Goal: Complete application form

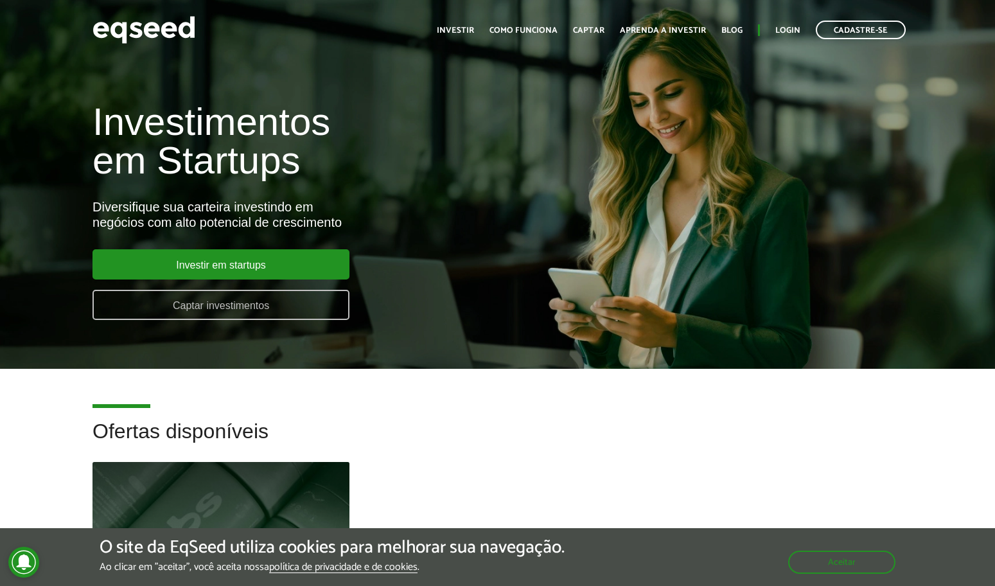
click at [252, 295] on link "Captar investimentos" at bounding box center [220, 305] width 257 height 30
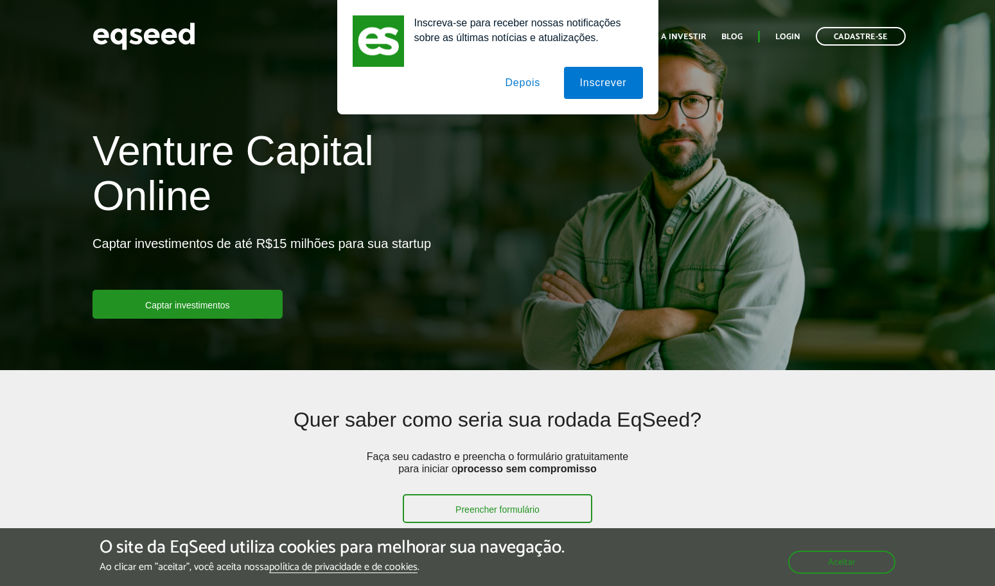
click at [518, 85] on button "Depois" at bounding box center [522, 83] width 67 height 32
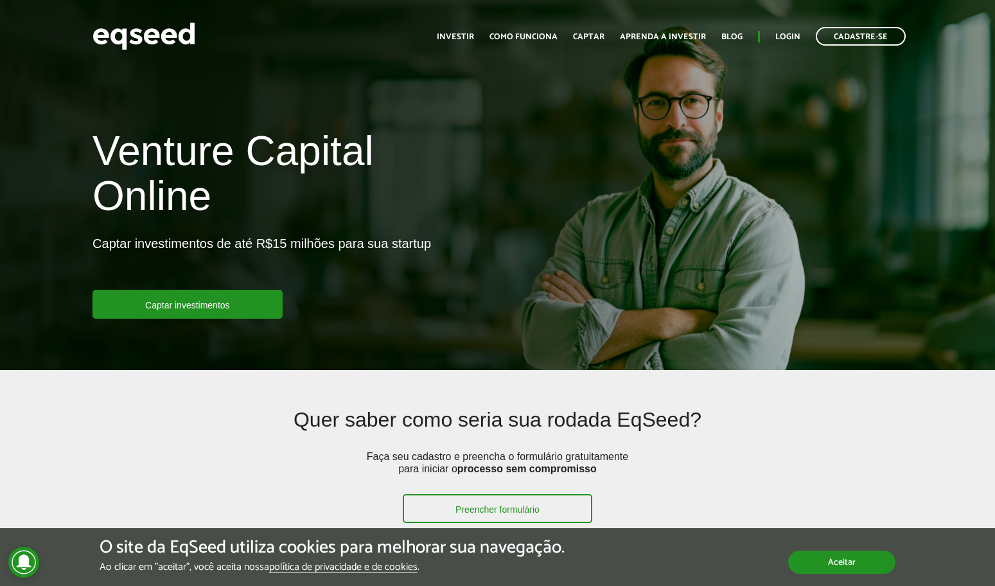
click at [825, 564] on button "Aceitar" at bounding box center [841, 561] width 107 height 23
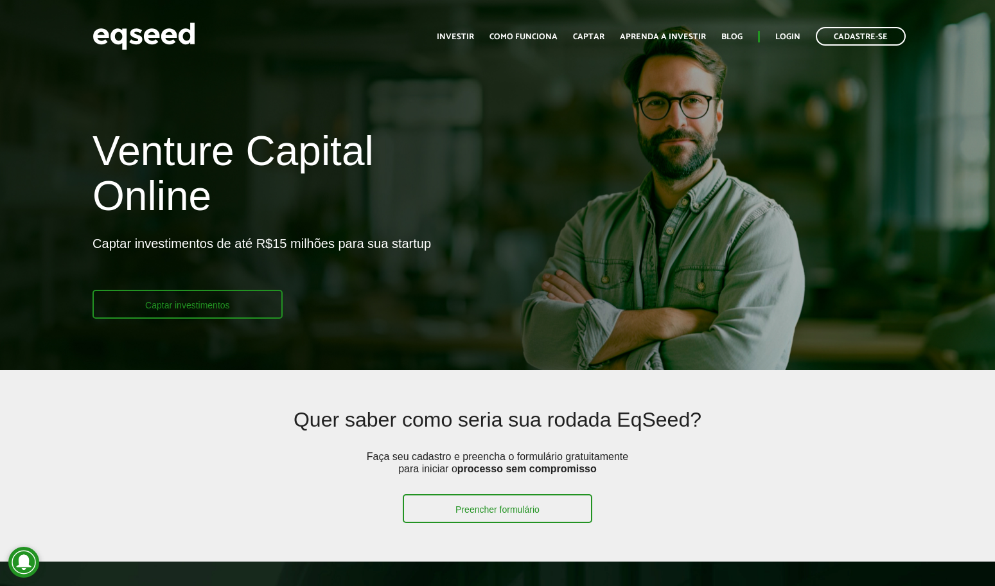
click at [230, 300] on link "Captar investimentos" at bounding box center [187, 304] width 190 height 29
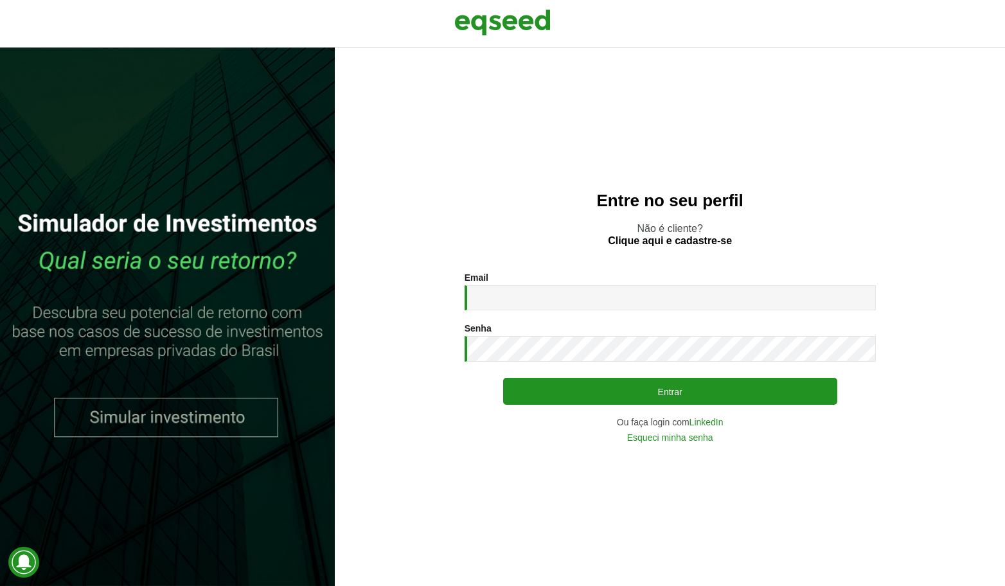
click at [175, 426] on link at bounding box center [167, 317] width 335 height 538
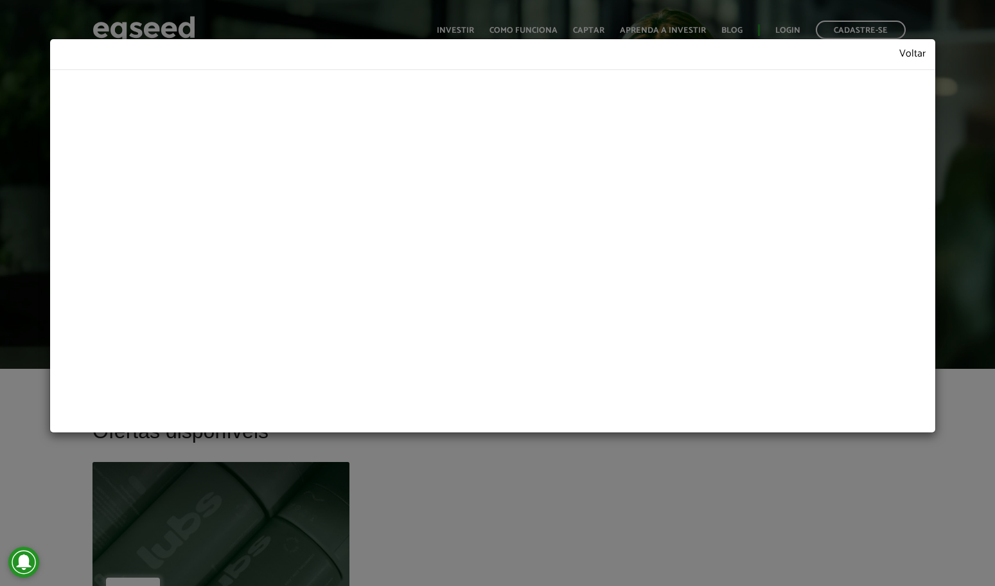
click at [913, 51] on link "Voltar" at bounding box center [912, 54] width 26 height 11
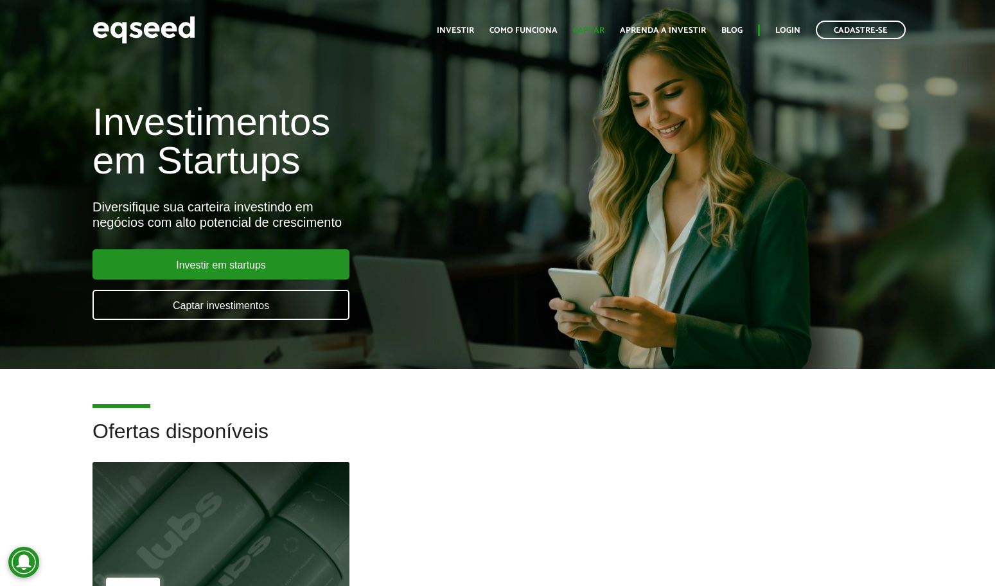
click at [593, 29] on link "Captar" at bounding box center [588, 30] width 31 height 8
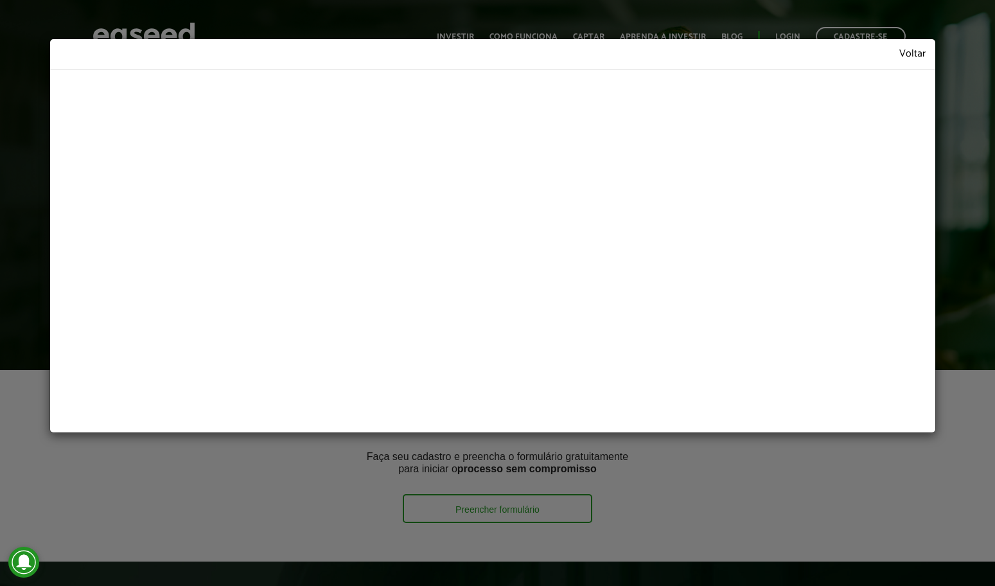
click at [911, 56] on link "Voltar" at bounding box center [912, 54] width 26 height 11
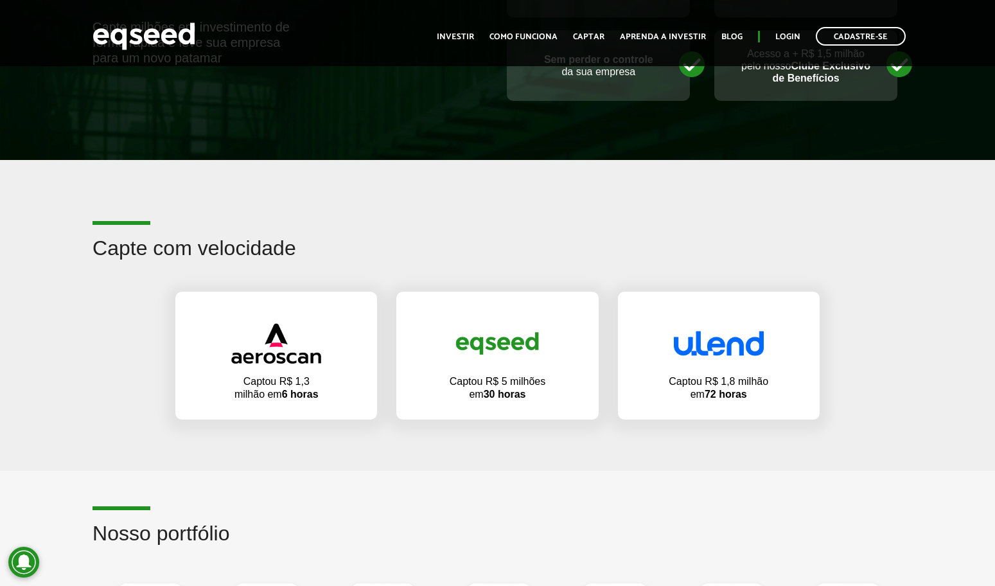
scroll to position [830, 0]
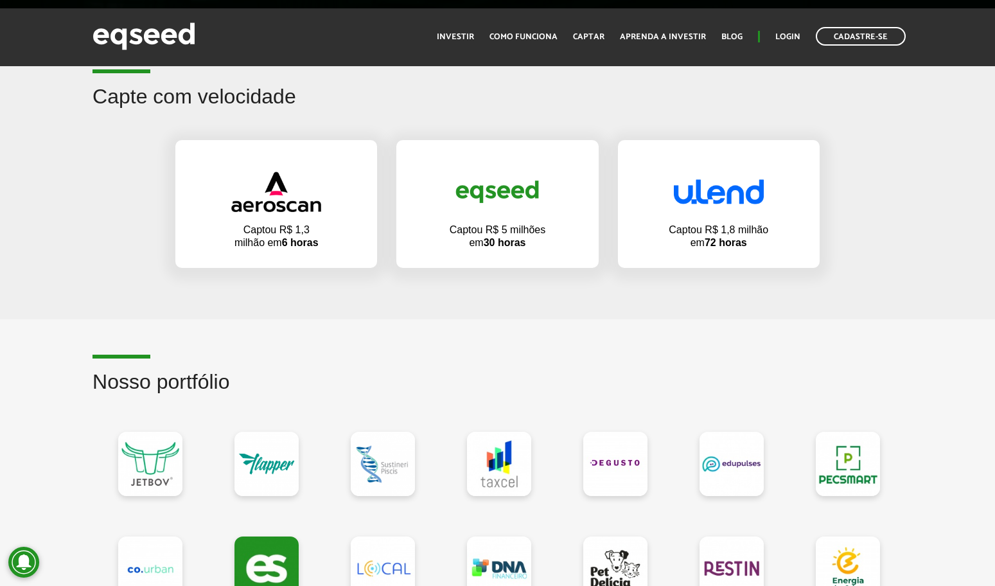
click at [294, 196] on img at bounding box center [276, 191] width 90 height 40
click at [513, 215] on link at bounding box center [497, 191] width 163 height 64
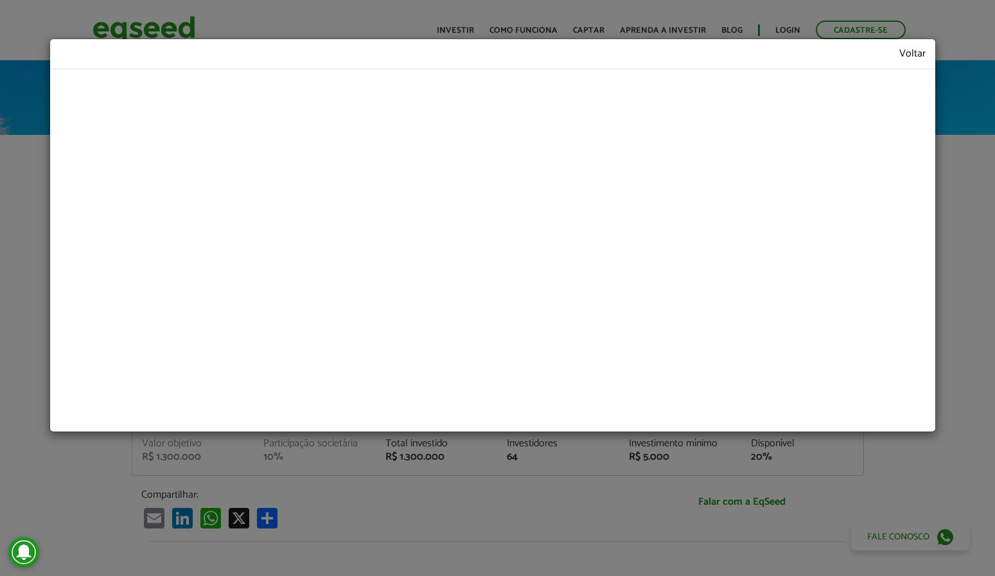
click at [913, 54] on link "Voltar" at bounding box center [912, 54] width 26 height 10
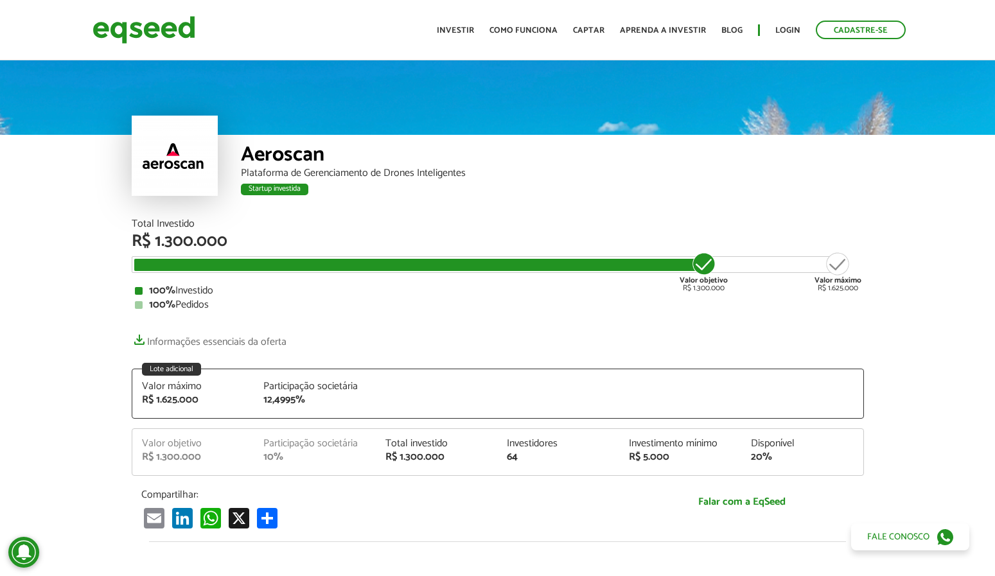
click at [141, 340] on link "Informações essenciais da oferta" at bounding box center [209, 338] width 155 height 18
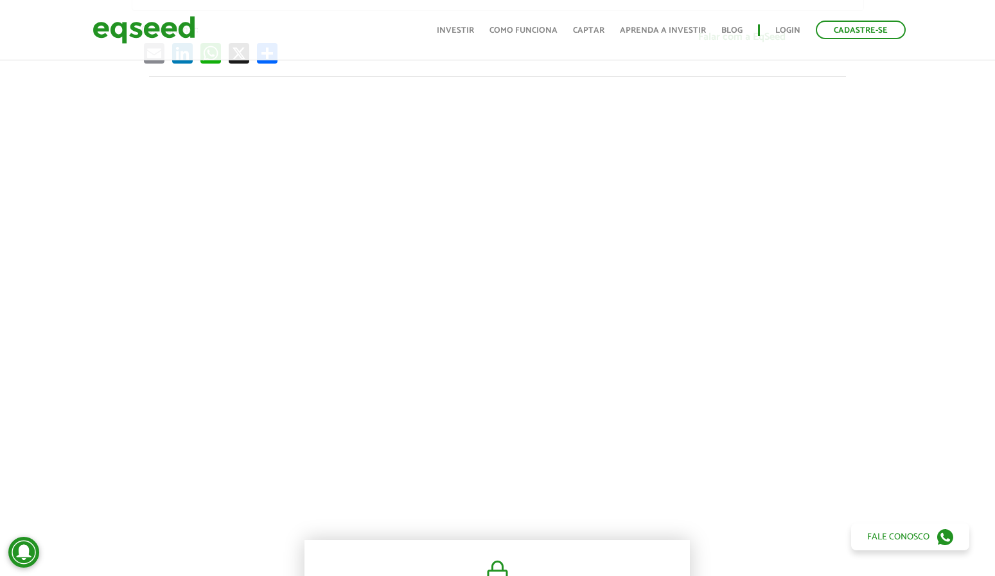
scroll to position [489, 0]
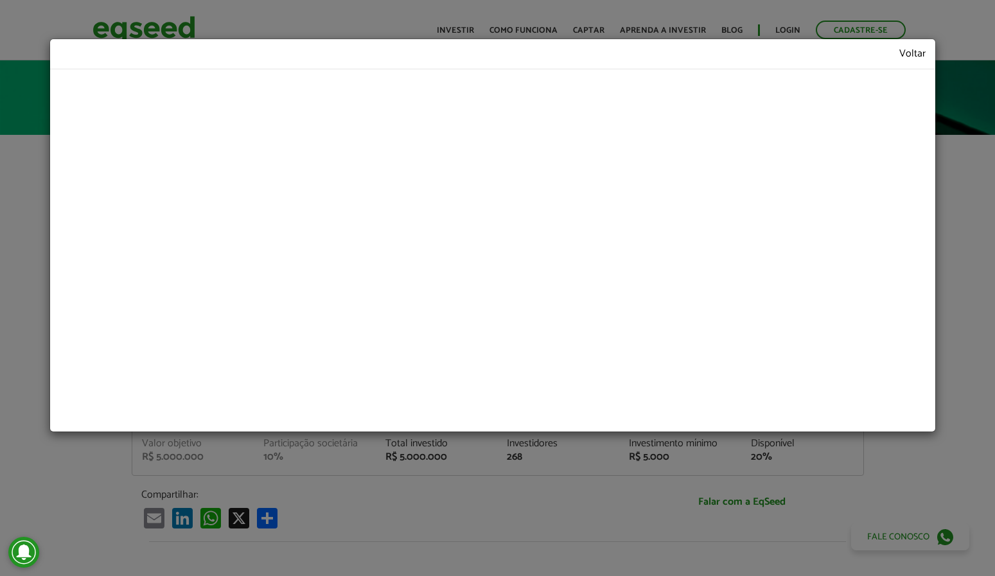
click at [909, 52] on link "Voltar" at bounding box center [912, 54] width 26 height 10
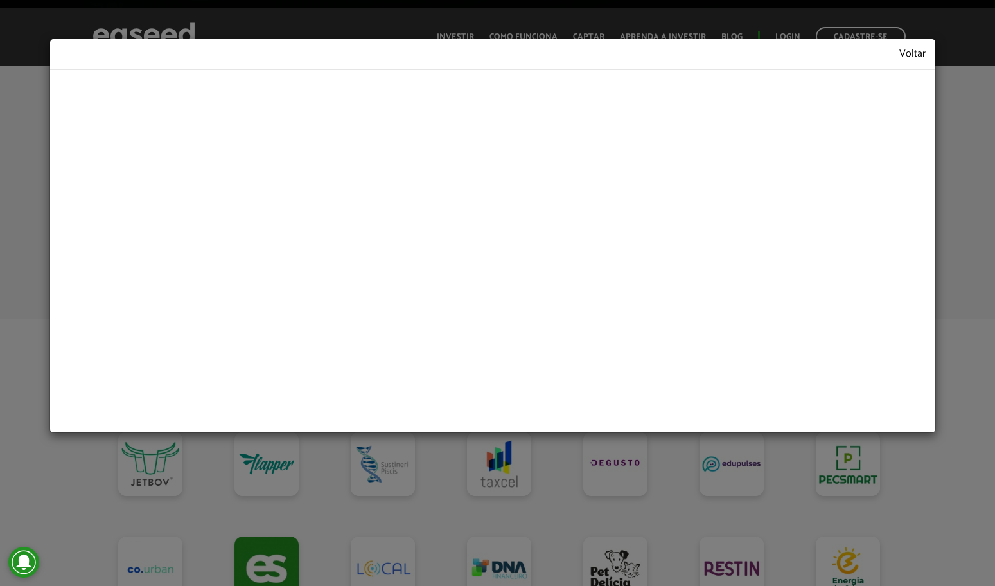
click at [912, 55] on link "Voltar" at bounding box center [912, 54] width 26 height 11
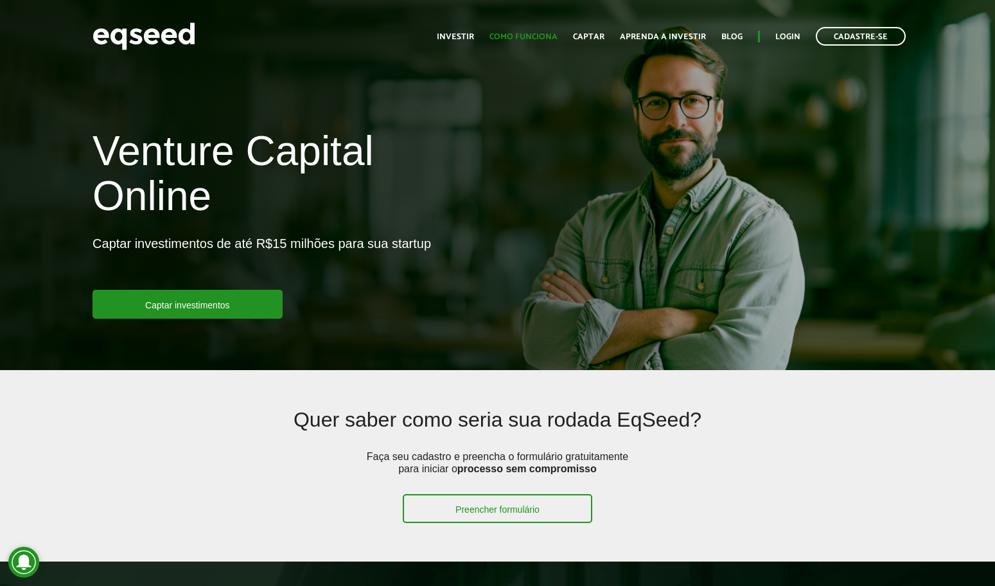
click at [527, 37] on link "Como funciona" at bounding box center [523, 37] width 68 height 8
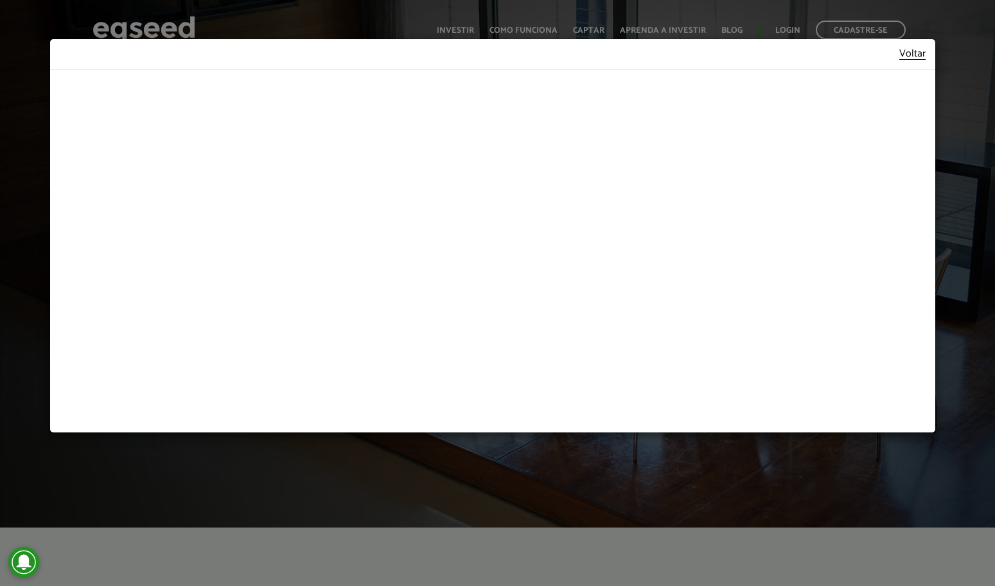
click at [927, 53] on div "Voltar" at bounding box center [493, 54] width 886 height 31
click at [915, 53] on link "Voltar" at bounding box center [912, 54] width 26 height 11
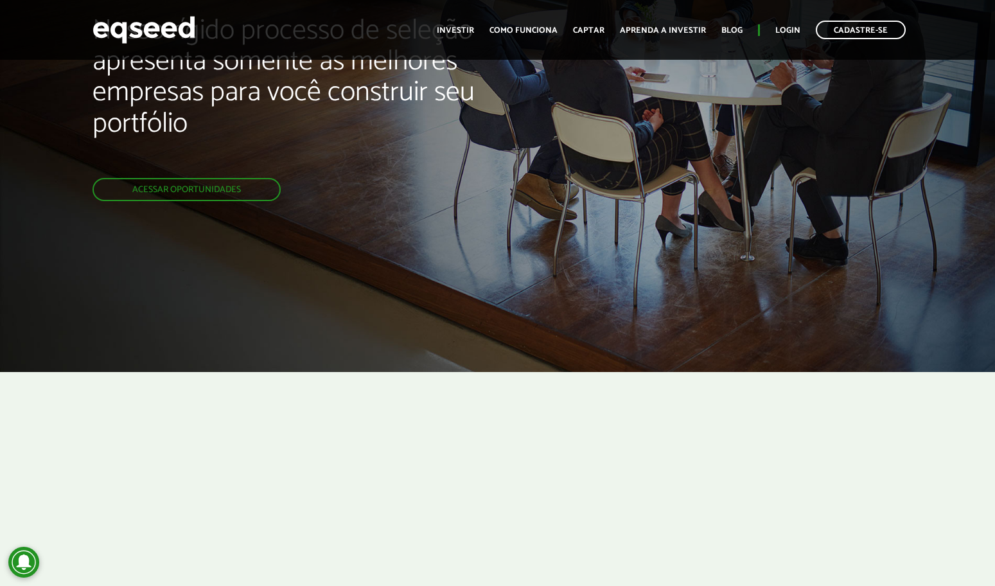
scroll to position [71, 0]
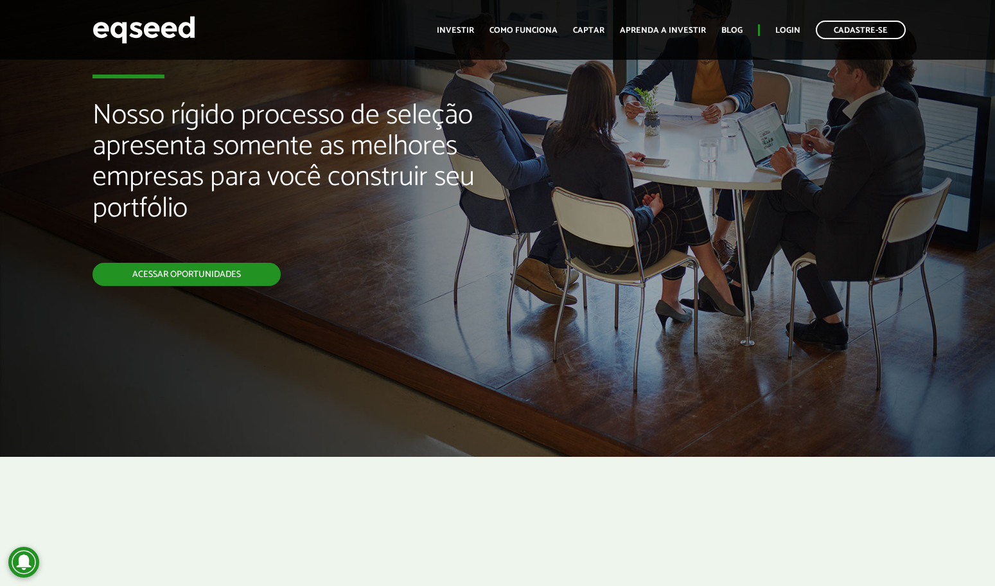
click at [212, 270] on link "Acessar oportunidades" at bounding box center [186, 274] width 188 height 23
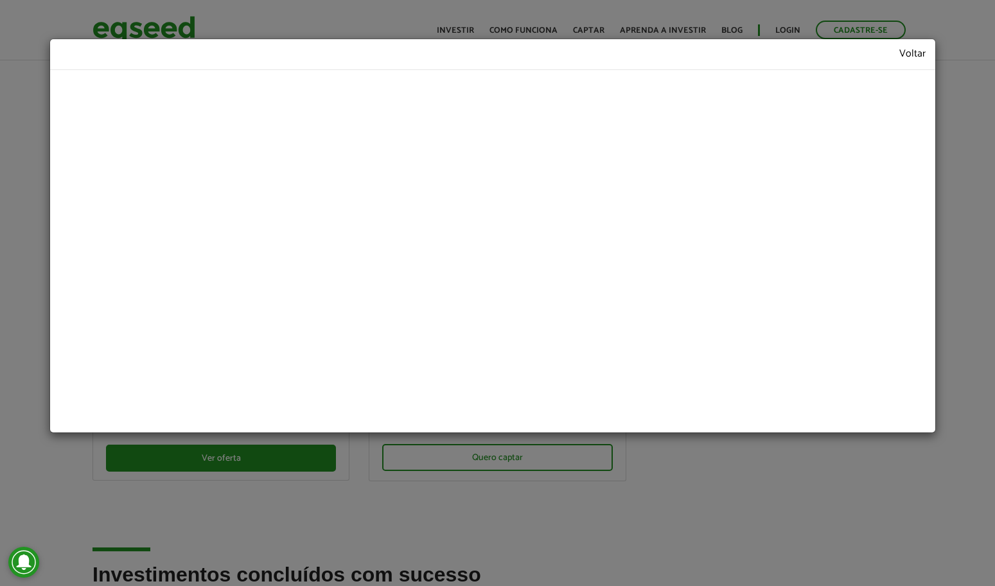
click at [918, 49] on link "Voltar" at bounding box center [912, 54] width 26 height 11
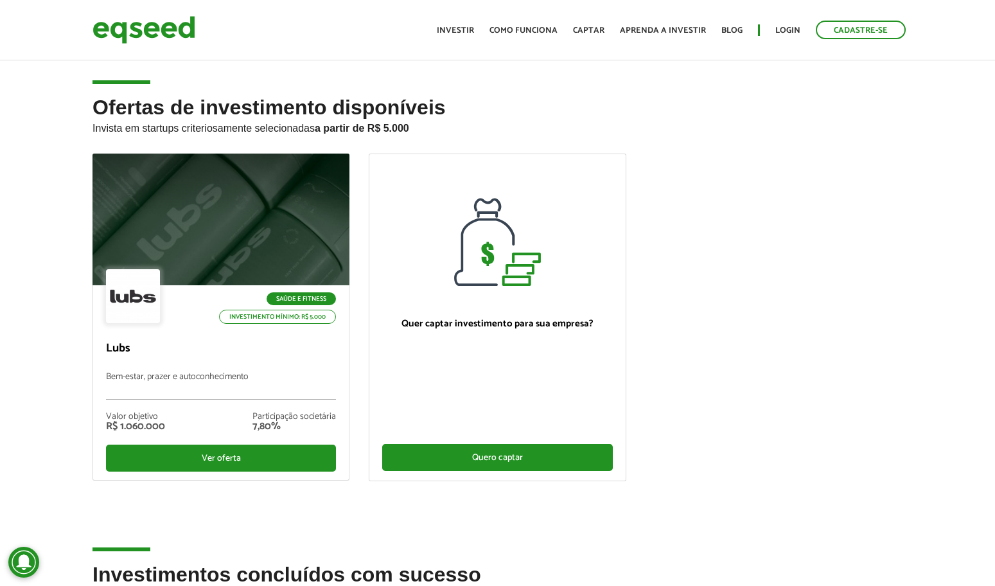
click at [521, 454] on div "Quero captar" at bounding box center [497, 457] width 230 height 27
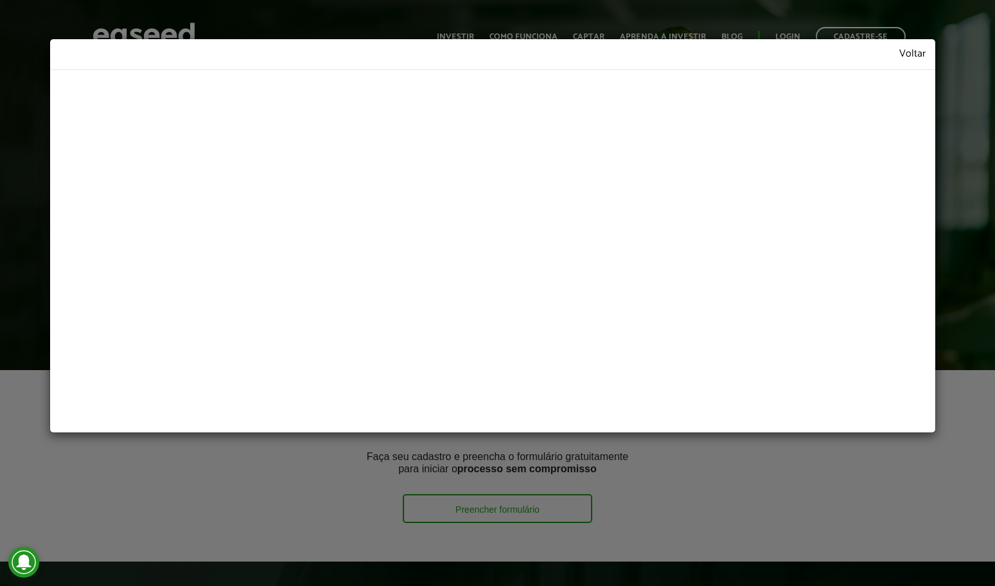
click at [915, 49] on link "Voltar" at bounding box center [912, 54] width 26 height 11
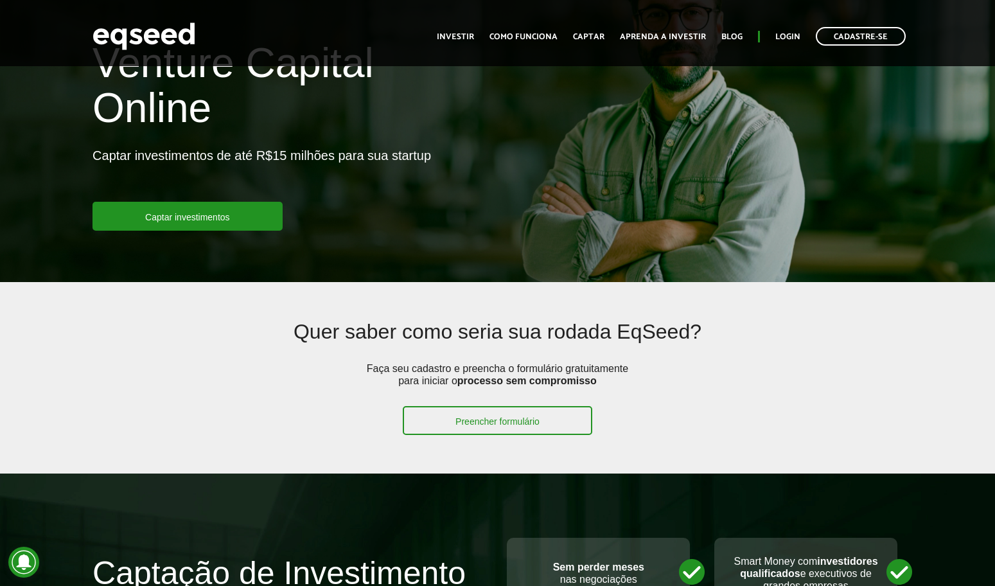
scroll to position [87, 0]
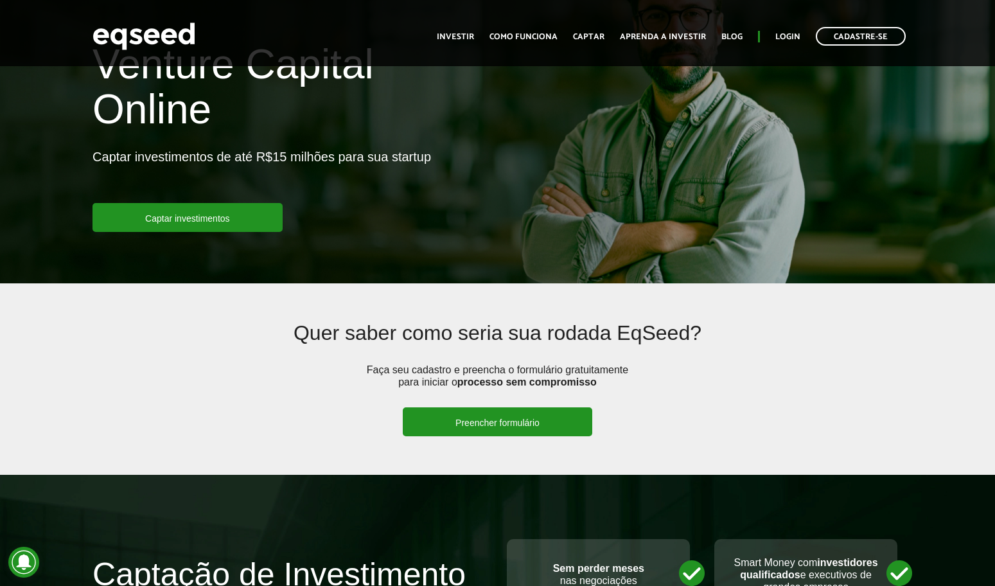
click at [495, 428] on link "Preencher formulário" at bounding box center [497, 421] width 189 height 29
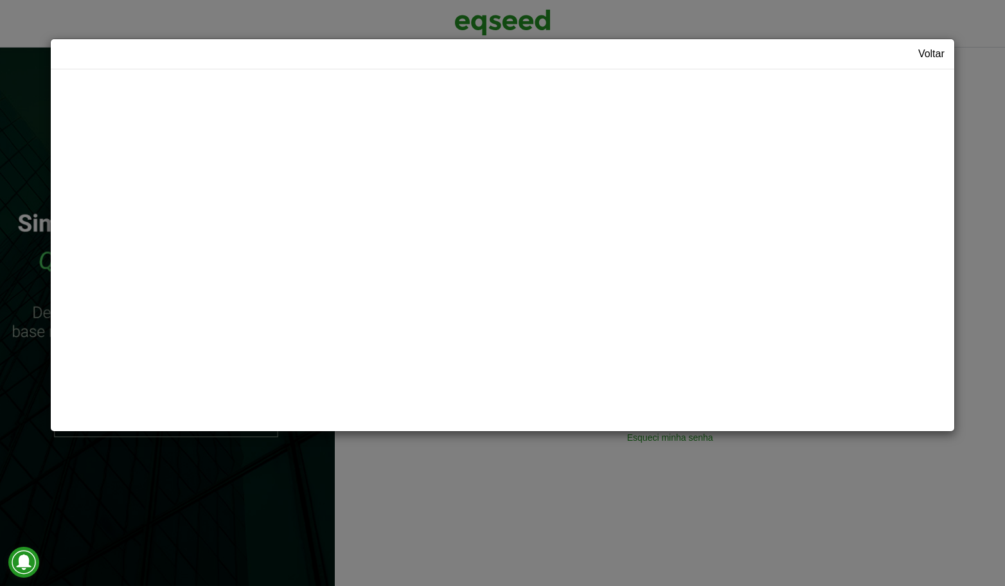
click at [935, 53] on link "Voltar" at bounding box center [931, 54] width 26 height 10
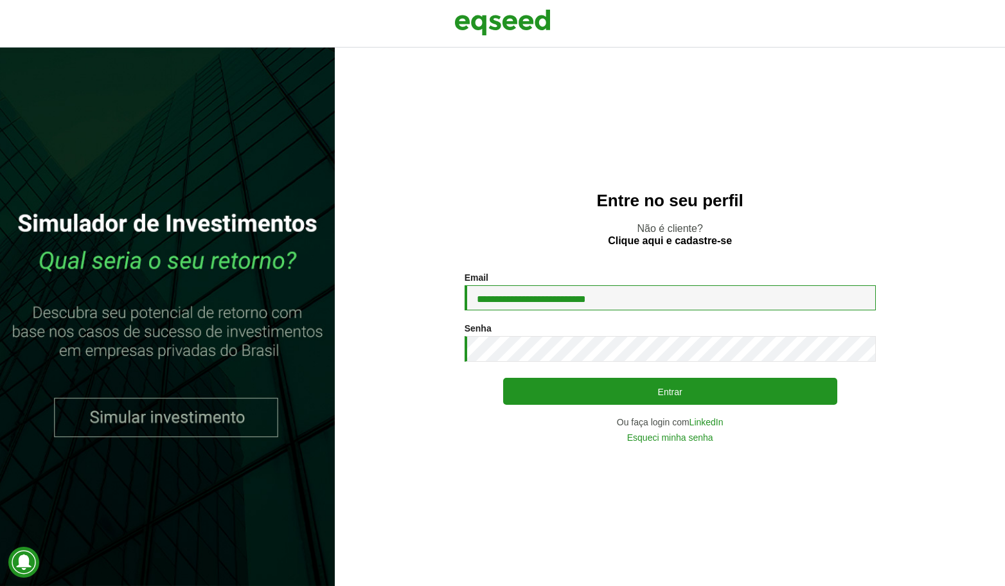
type input "**********"
click at [845, 265] on div "**********" at bounding box center [670, 317] width 670 height 538
click at [697, 239] on link "Clique aqui e cadastre-se" at bounding box center [670, 241] width 124 height 10
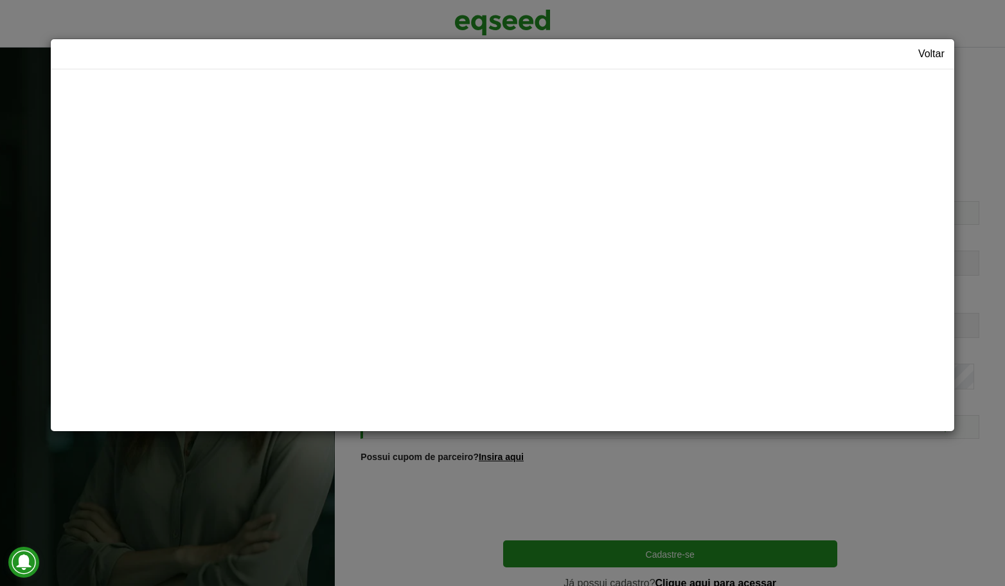
click at [927, 54] on link "Voltar" at bounding box center [931, 54] width 26 height 10
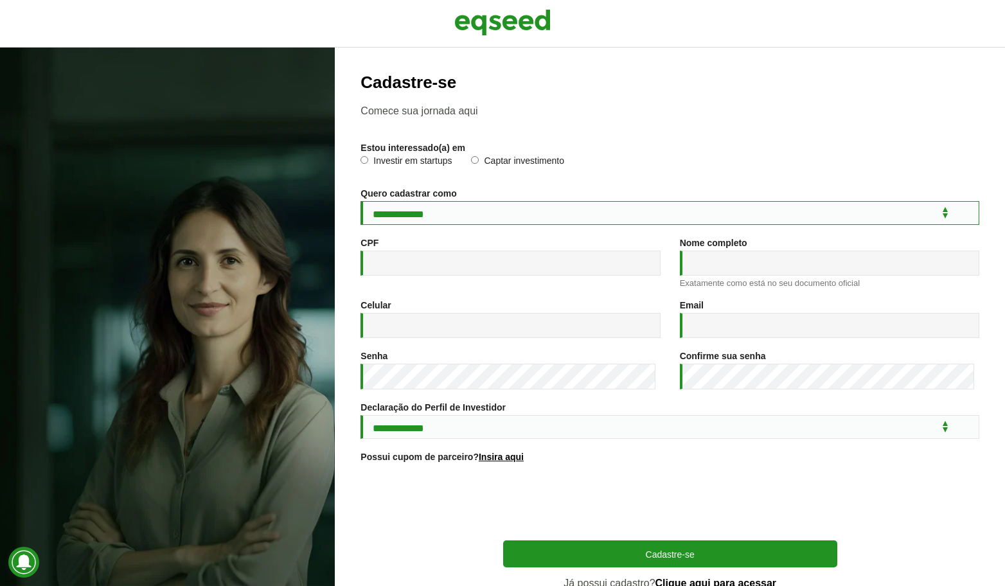
select select "***"
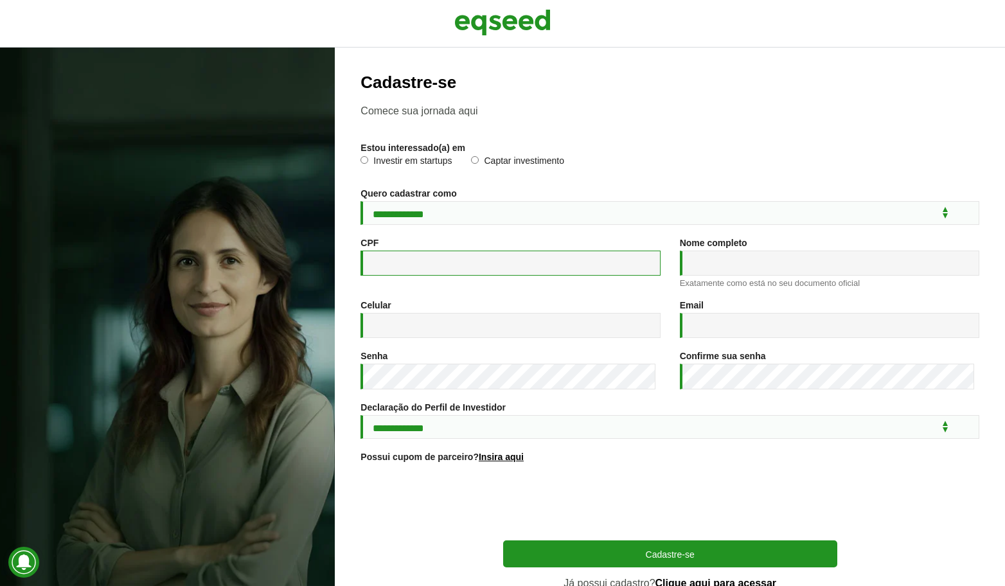
click at [404, 276] on input "CPF *" at bounding box center [509, 262] width 299 height 25
type input "**********"
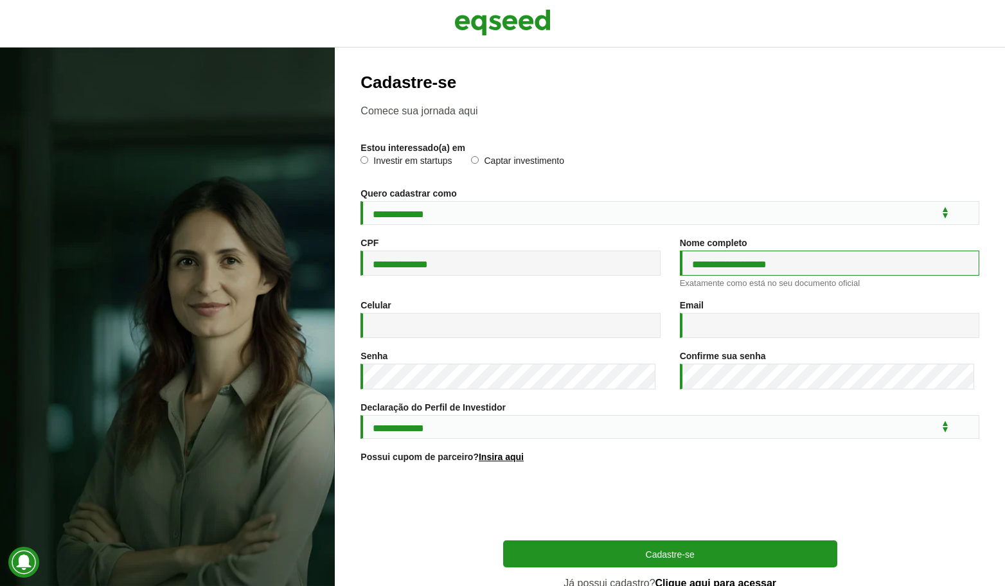
type input "**********"
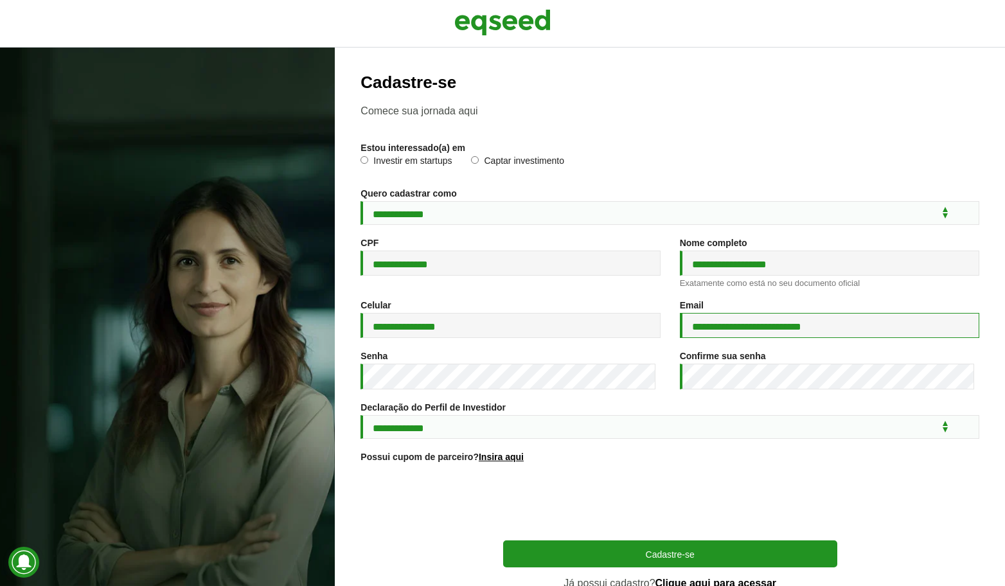
type input "**********"
click at [827, 270] on input "**********" at bounding box center [829, 262] width 299 height 25
type input "**********"
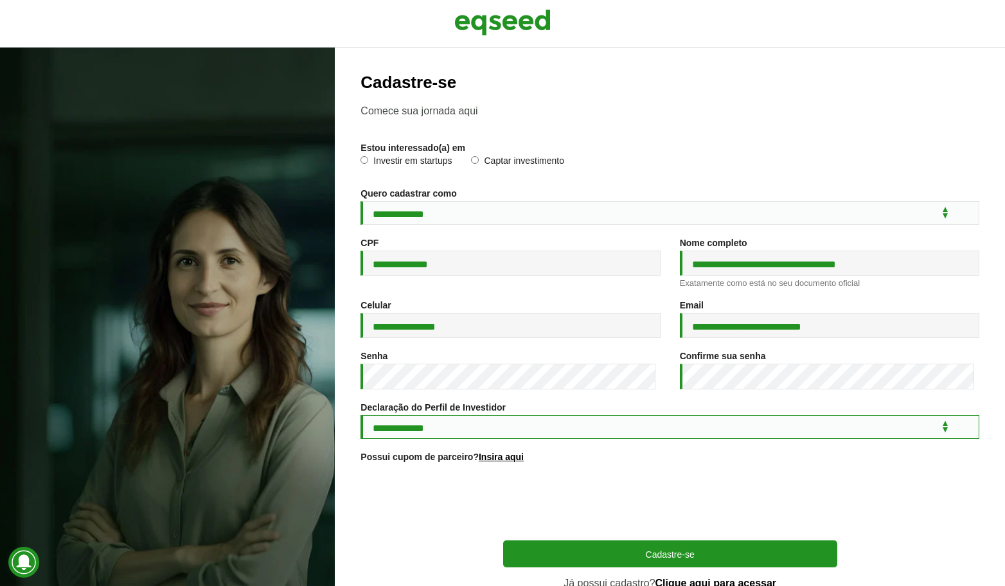
select select "***"
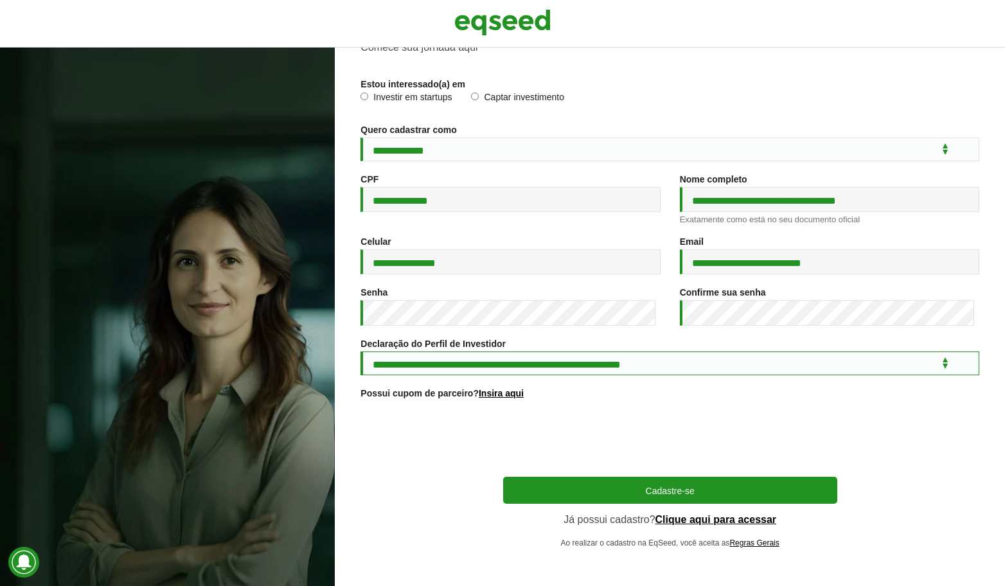
scroll to position [68, 0]
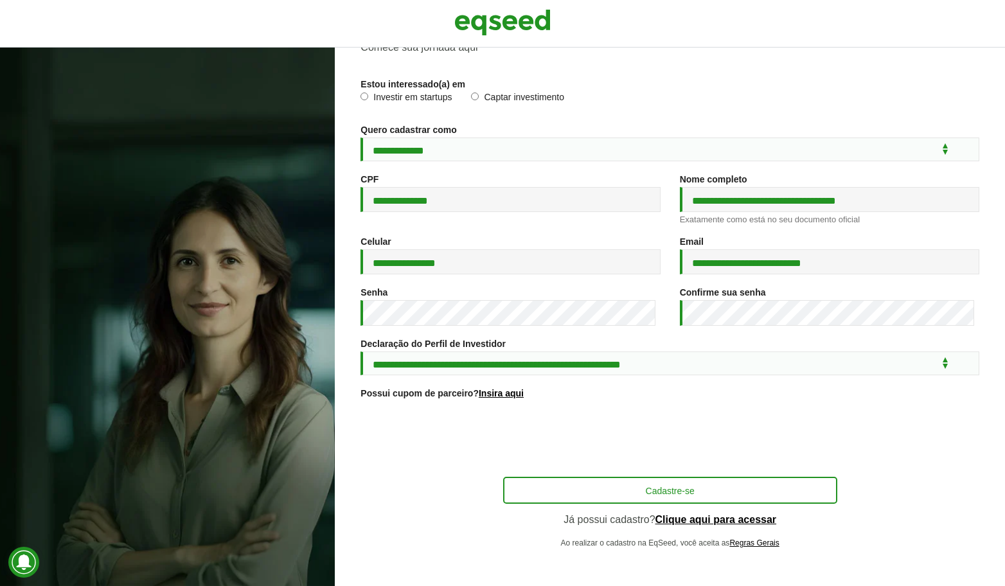
click at [653, 488] on button "Cadastre-se" at bounding box center [670, 490] width 334 height 27
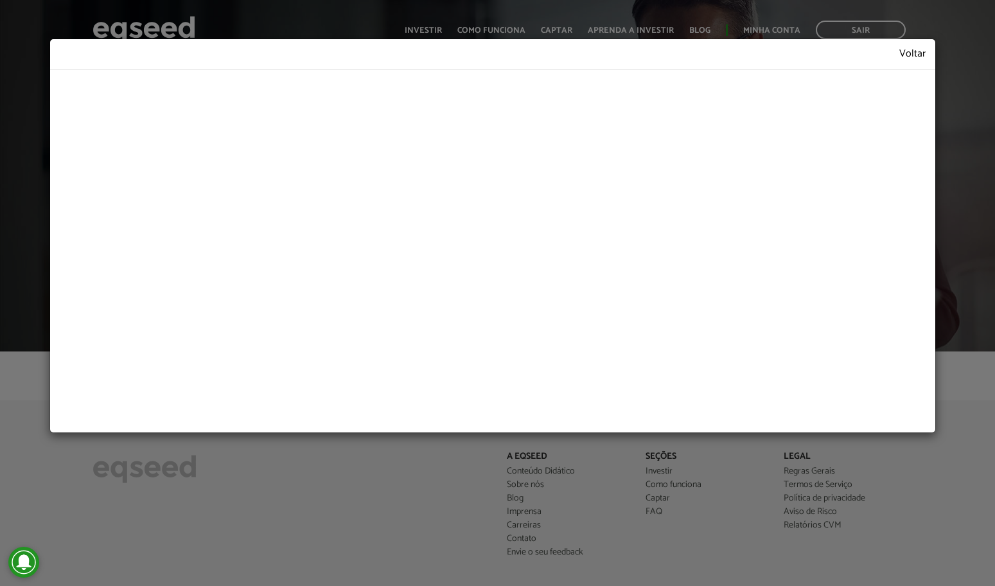
click at [910, 49] on link "Voltar" at bounding box center [912, 54] width 26 height 11
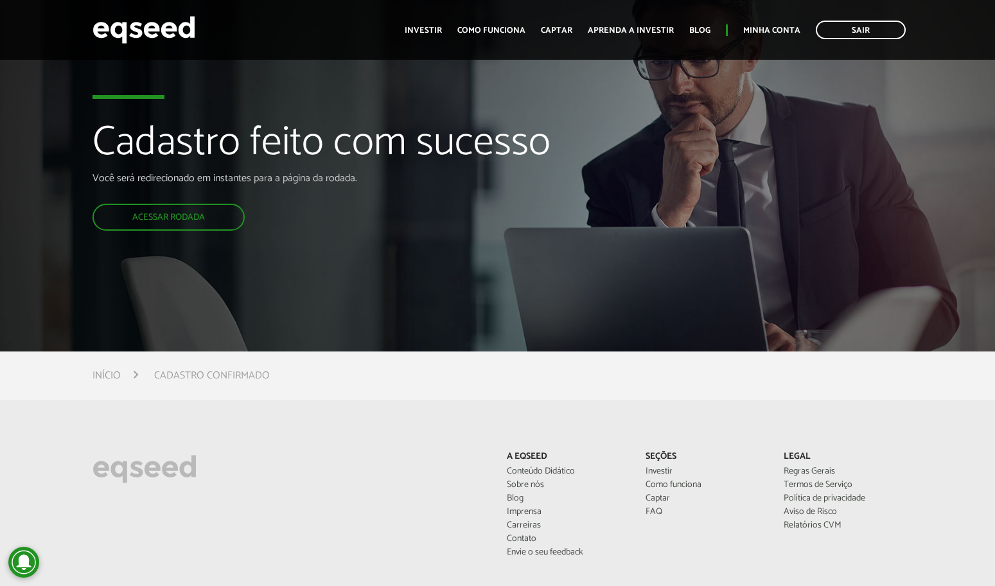
scroll to position [209, 0]
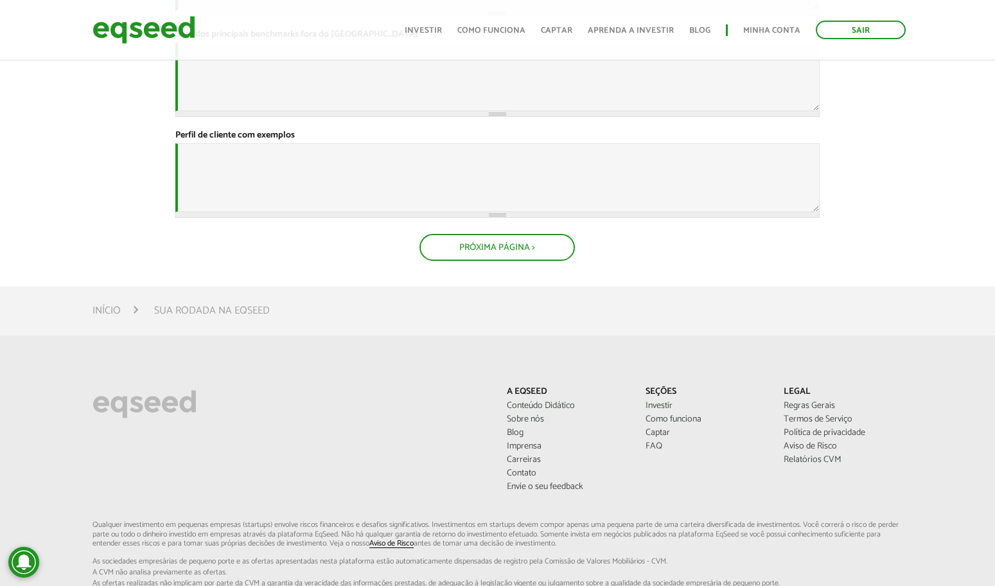
scroll to position [642, 0]
click at [466, 263] on button "Próxima Página >" at bounding box center [496, 249] width 155 height 27
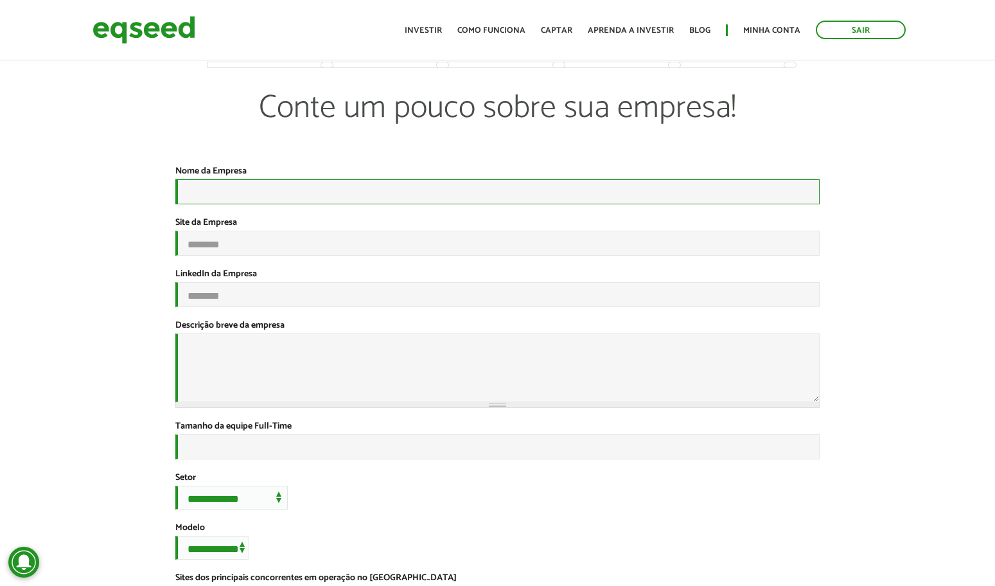
scroll to position [0, 0]
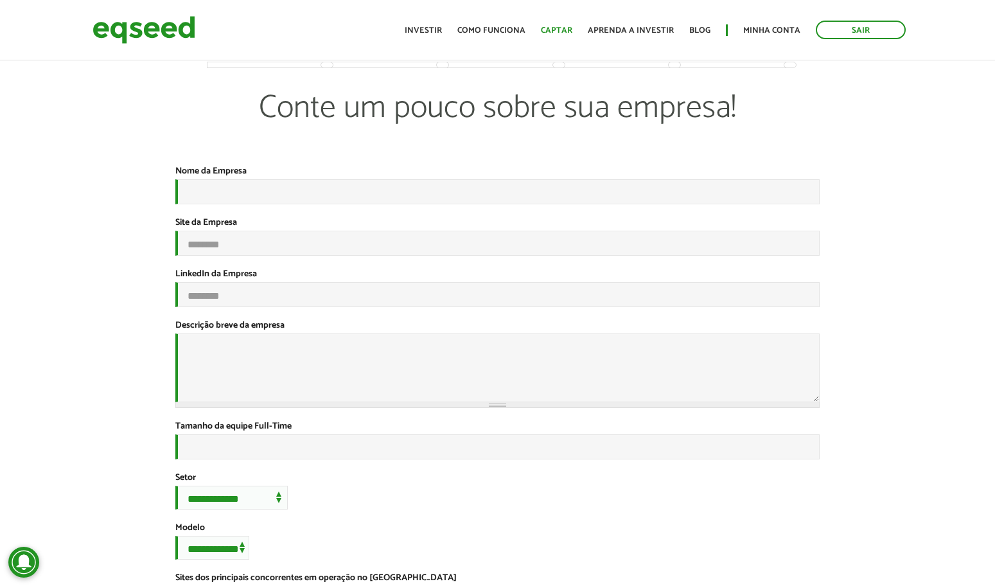
click at [563, 26] on link "Captar" at bounding box center [556, 30] width 31 height 8
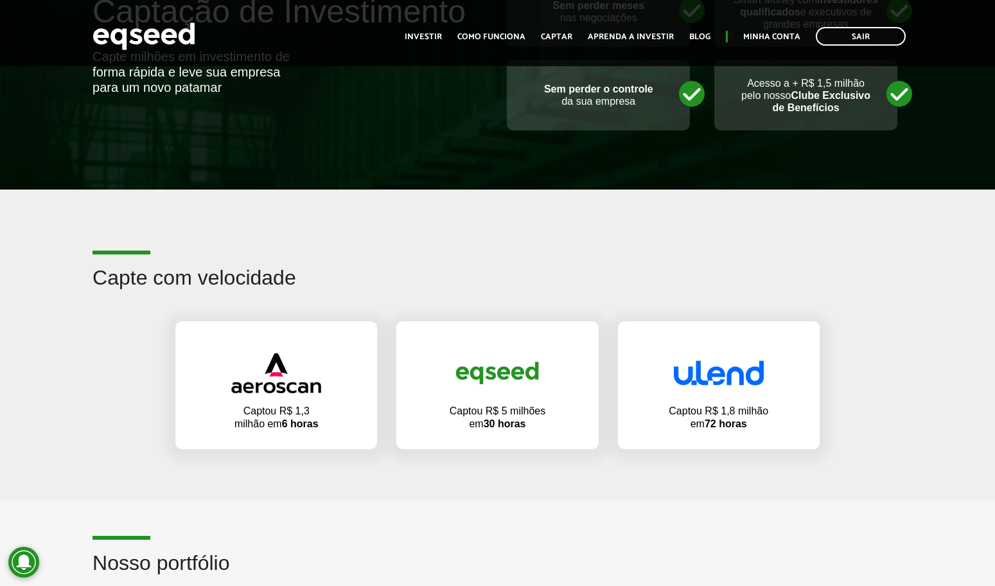
scroll to position [692, 0]
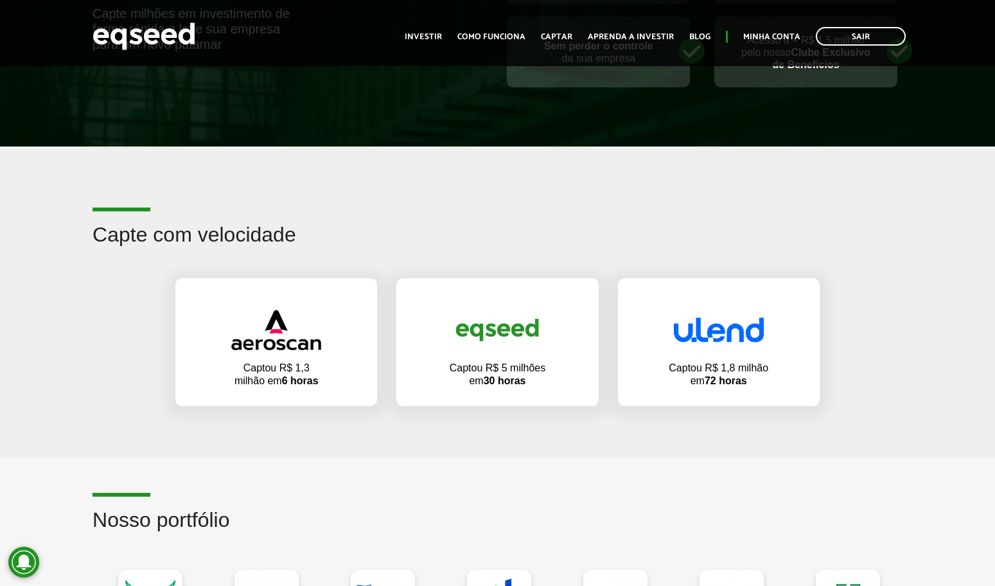
click at [371, 13] on header "Sair Toggle navigation Toggle navigation Início Investir Como funciona Captar A…" at bounding box center [497, 33] width 995 height 66
